Goal: Task Accomplishment & Management: Manage account settings

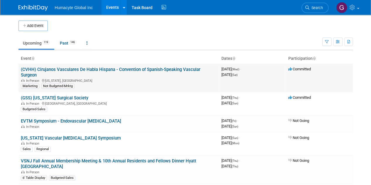
click at [154, 69] on link "(CVHH) Cirujanos Vasculares De Habla Hispana - Convention of Spanish-Speaking V…" at bounding box center [110, 72] width 179 height 11
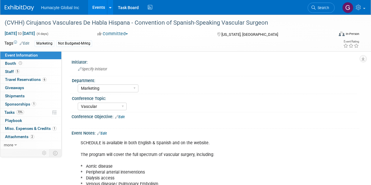
select select "Marketing"
select select "Vascular"
select select "Northeast"
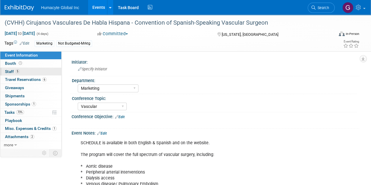
click at [12, 71] on span "Staff 5" at bounding box center [12, 71] width 15 height 5
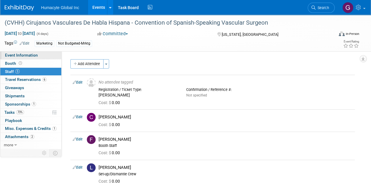
click at [17, 54] on span "Event Information" at bounding box center [21, 55] width 33 height 5
select select "Marketing"
select select "Vascular"
select select "Northeast"
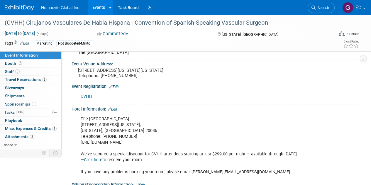
scroll to position [396, 0]
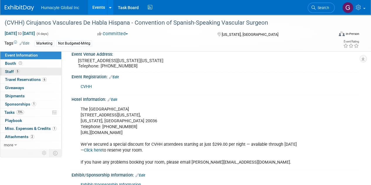
click at [9, 70] on span "Staff 5" at bounding box center [12, 71] width 15 height 5
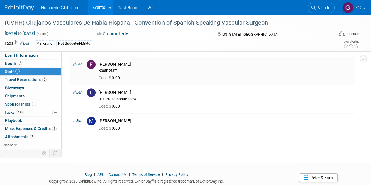
scroll to position [78, 0]
